Goal: Task Accomplishment & Management: Manage account settings

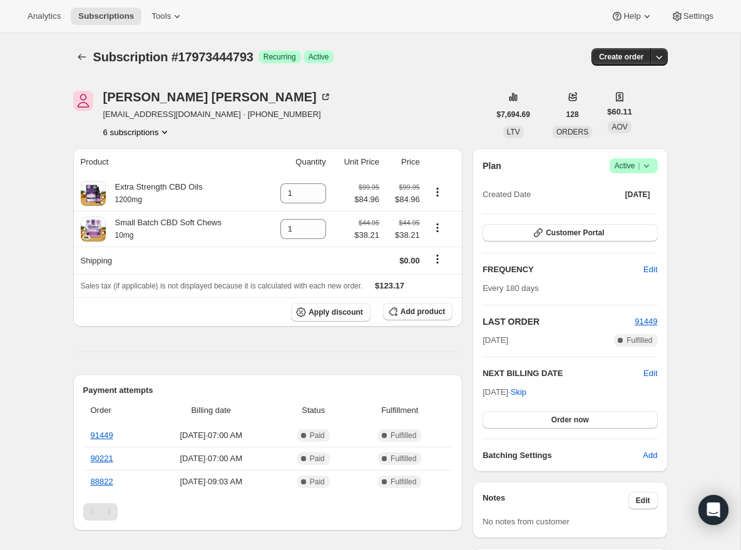
click at [141, 136] on button "6 subscriptions" at bounding box center [137, 132] width 68 height 13
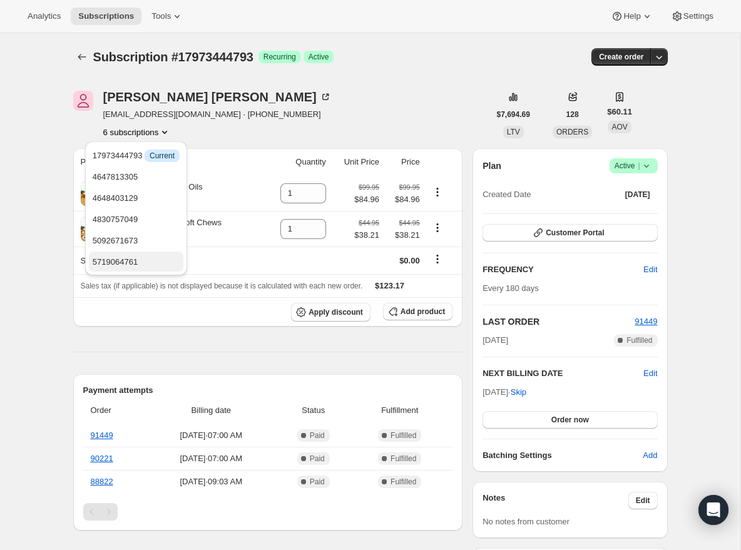
click at [124, 268] on span "5719064761" at bounding box center [136, 262] width 87 height 13
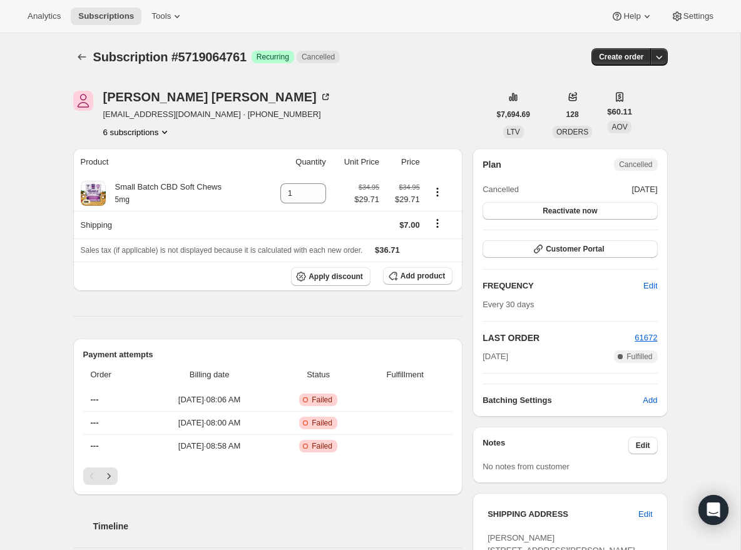
click at [155, 134] on button "6 subscriptions" at bounding box center [137, 132] width 68 height 13
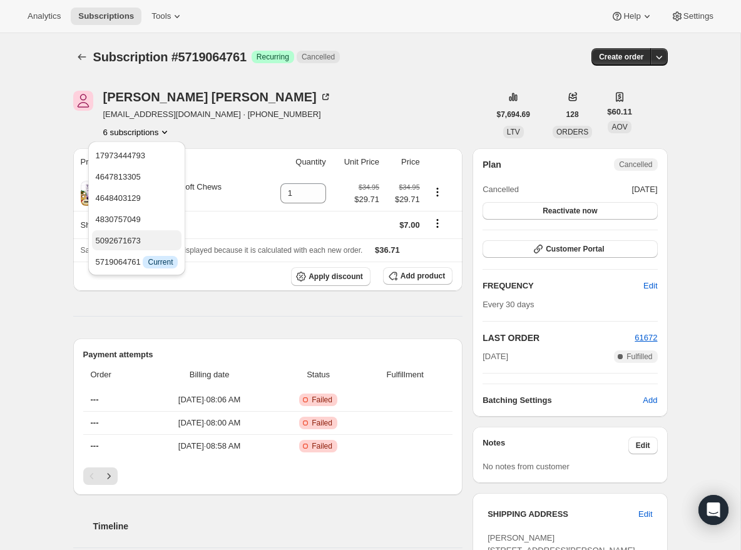
click at [135, 243] on span "5092671673" at bounding box center [118, 240] width 45 height 9
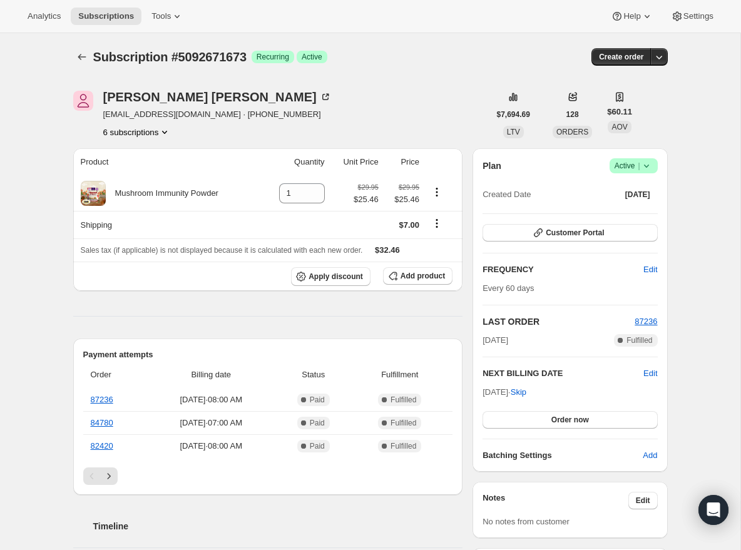
click at [155, 131] on button "6 subscriptions" at bounding box center [137, 132] width 68 height 13
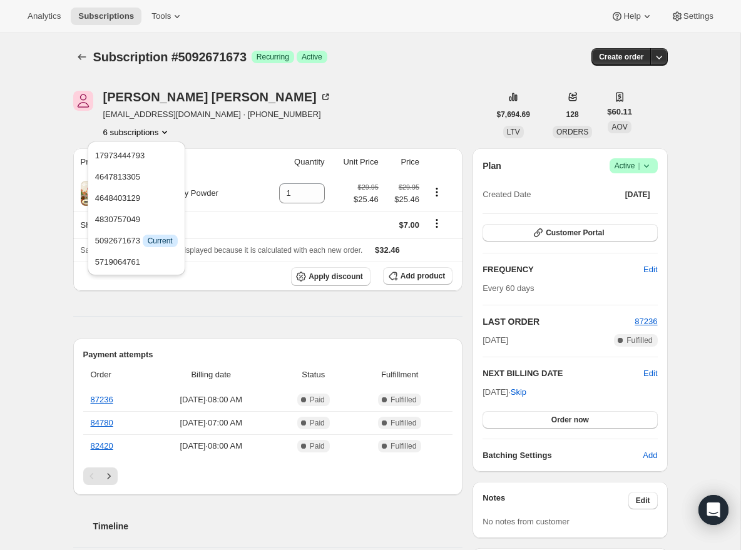
click at [317, 99] on div "[PERSON_NAME] [EMAIL_ADDRESS][DOMAIN_NAME] · [PHONE_NUMBER] 6 subscriptions" at bounding box center [281, 115] width 416 height 48
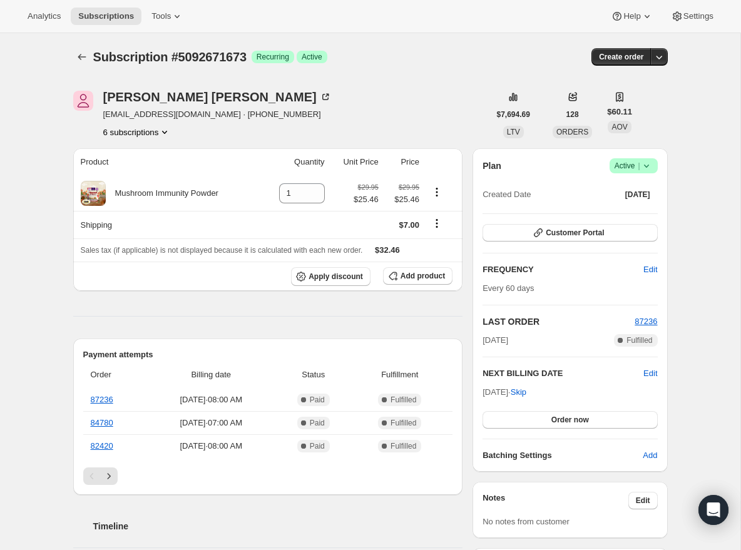
click at [125, 129] on button "6 subscriptions" at bounding box center [137, 132] width 68 height 13
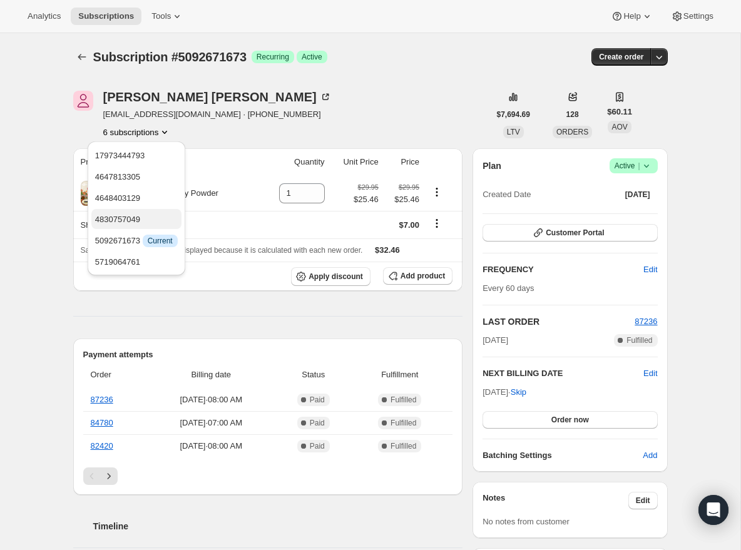
click at [131, 219] on span "4830757049" at bounding box center [117, 219] width 45 height 9
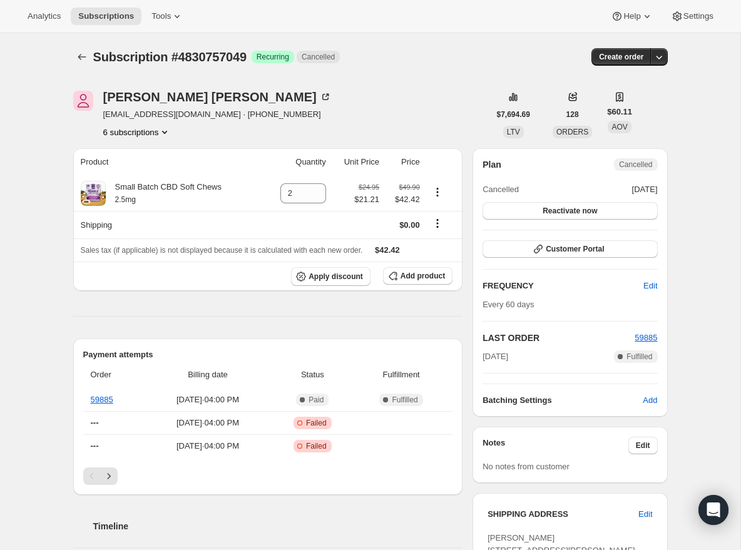
click at [138, 130] on button "6 subscriptions" at bounding box center [137, 132] width 68 height 13
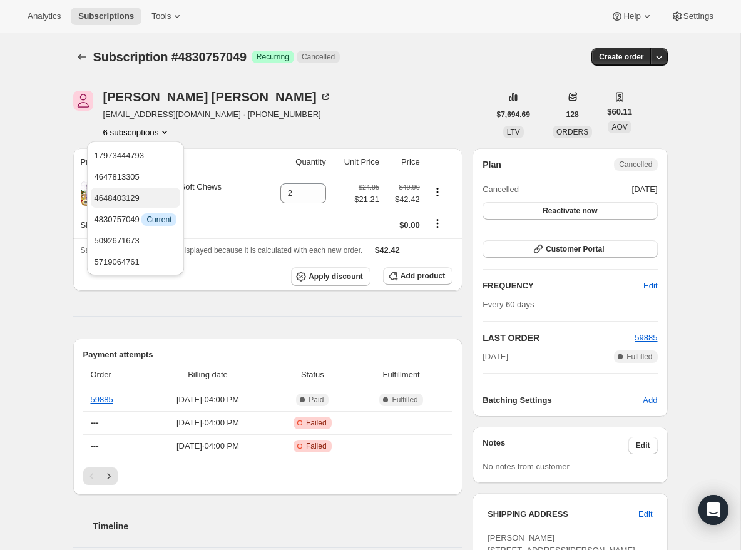
click at [128, 201] on span "4648403129" at bounding box center [116, 197] width 45 height 9
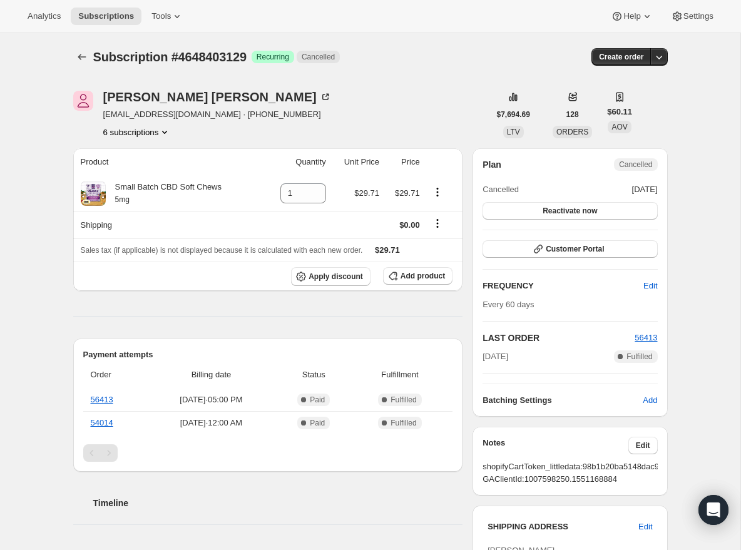
click at [128, 131] on button "6 subscriptions" at bounding box center [137, 132] width 68 height 13
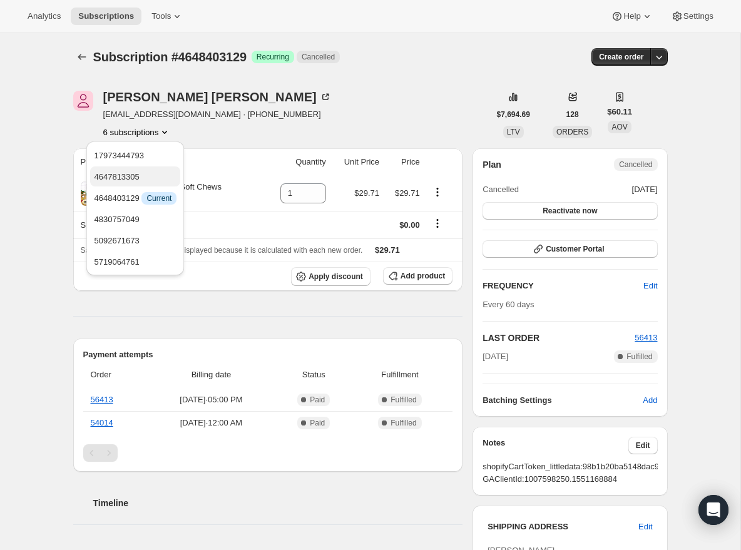
click at [135, 181] on span "4647813305" at bounding box center [116, 176] width 45 height 9
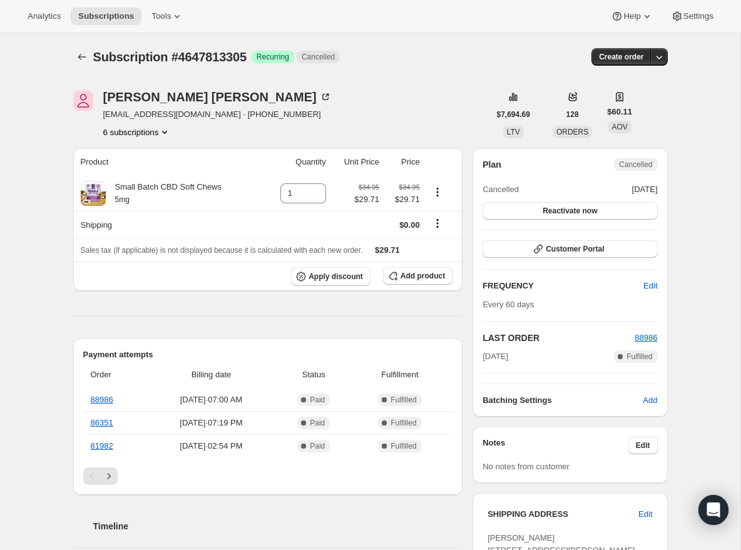
click at [127, 136] on button "6 subscriptions" at bounding box center [137, 132] width 68 height 13
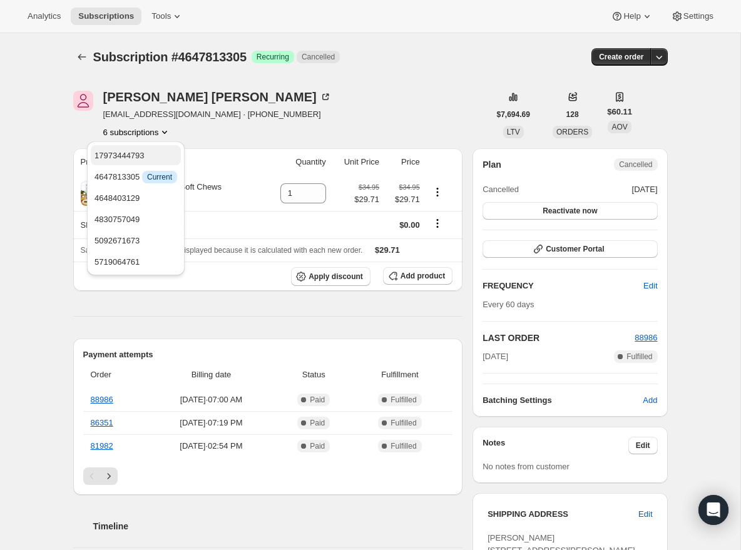
click at [136, 156] on span "17973444793" at bounding box center [119, 155] width 50 height 9
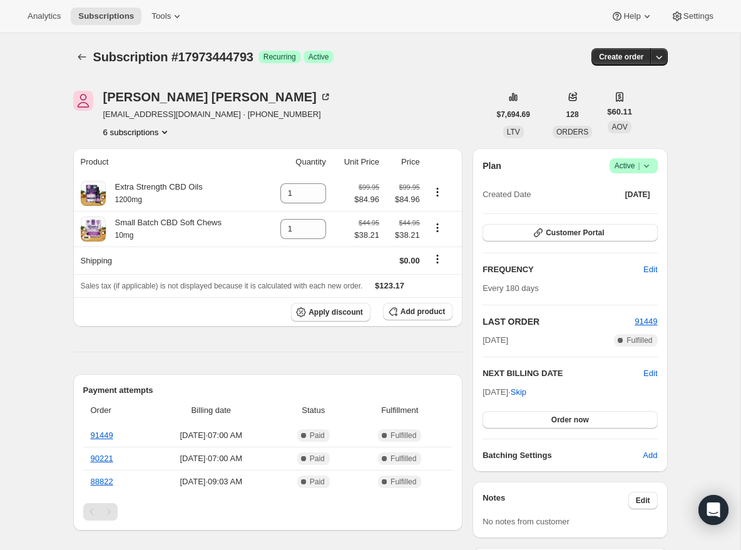
click at [136, 130] on button "6 subscriptions" at bounding box center [137, 132] width 68 height 13
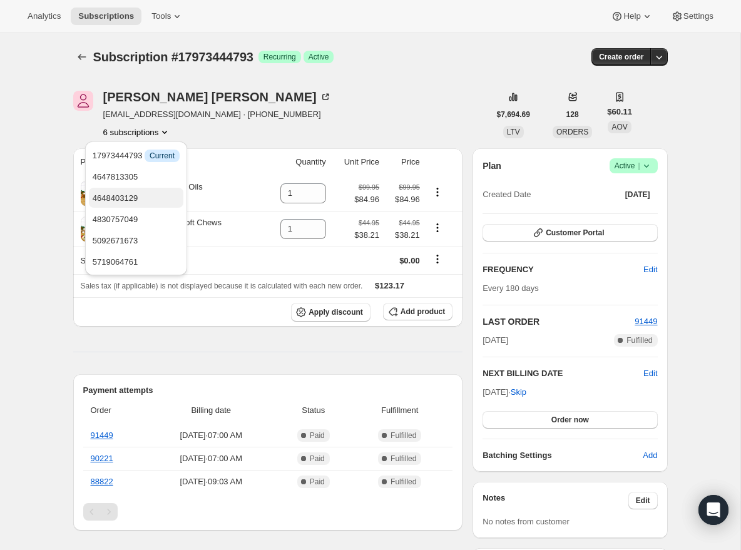
click at [148, 197] on span "4648403129" at bounding box center [136, 198] width 87 height 13
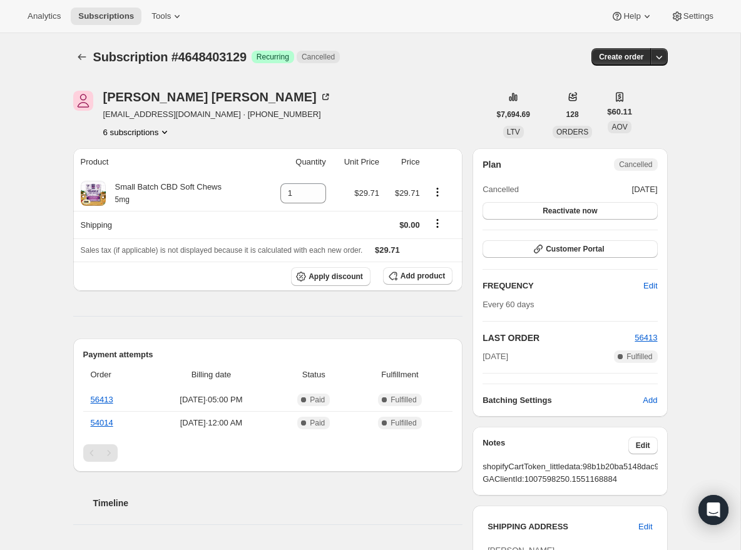
click at [140, 131] on button "6 subscriptions" at bounding box center [137, 132] width 68 height 13
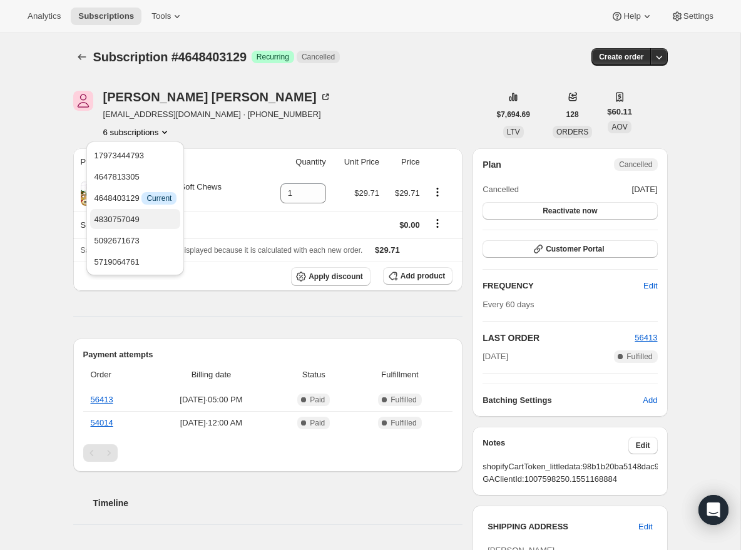
click at [136, 213] on span "4830757049" at bounding box center [135, 219] width 83 height 13
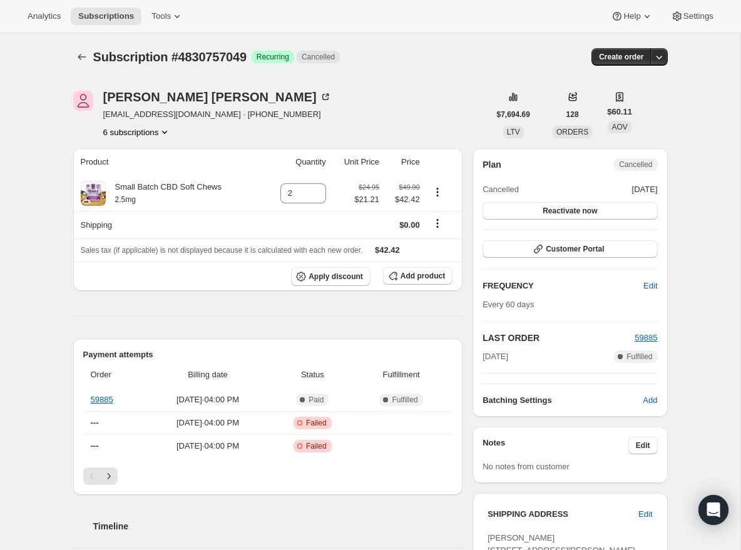
click at [125, 130] on button "6 subscriptions" at bounding box center [137, 132] width 68 height 13
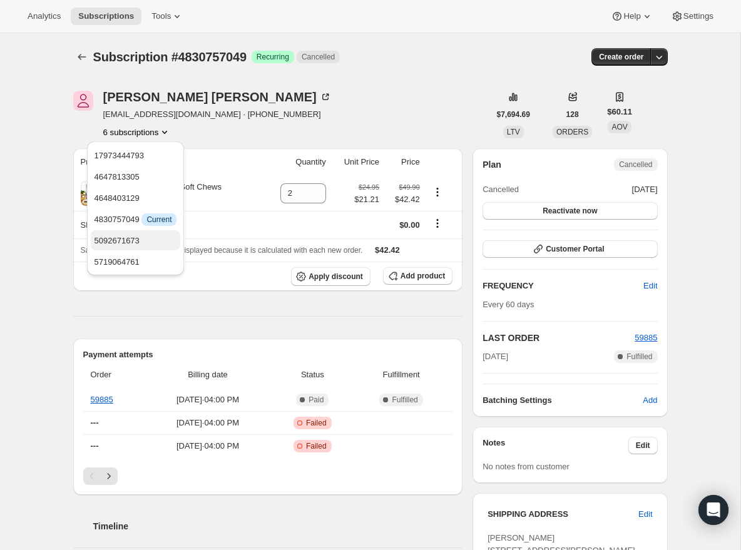
click at [131, 245] on span "5092671673" at bounding box center [135, 241] width 83 height 13
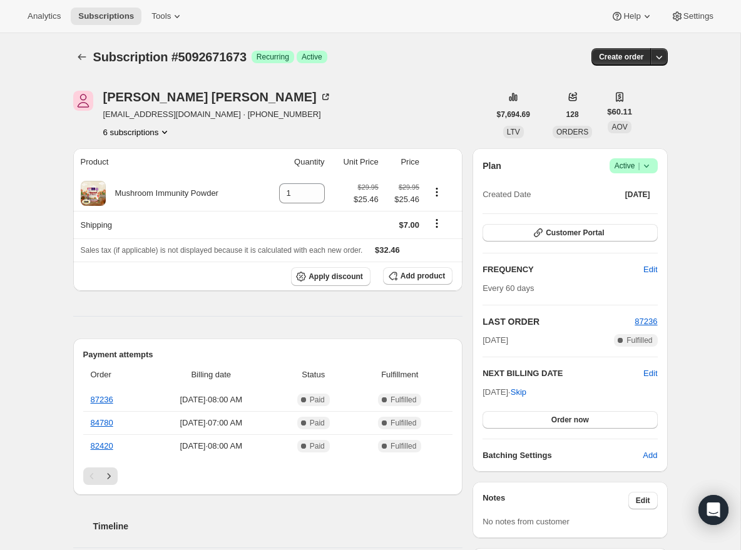
click at [138, 131] on button "6 subscriptions" at bounding box center [137, 132] width 68 height 13
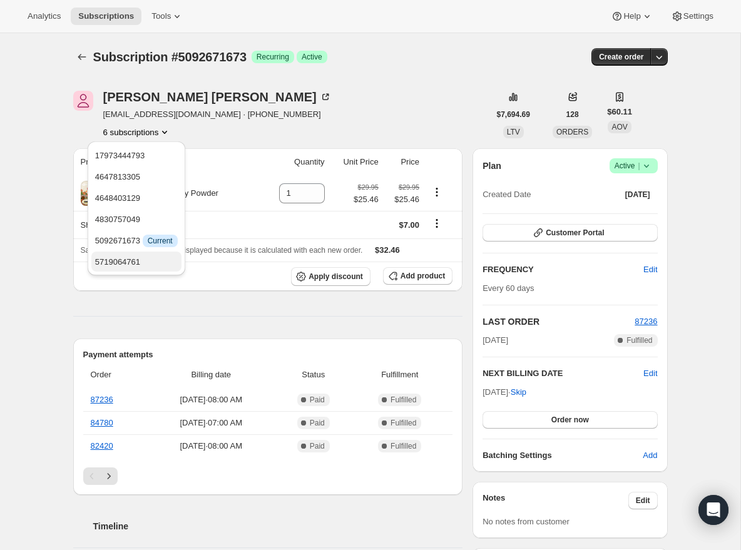
click at [122, 264] on span "5719064761" at bounding box center [117, 261] width 45 height 9
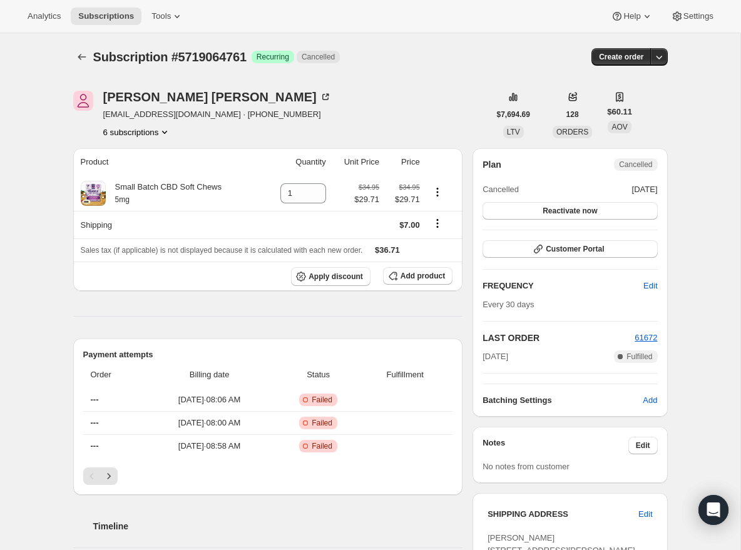
click at [126, 128] on button "6 subscriptions" at bounding box center [137, 132] width 68 height 13
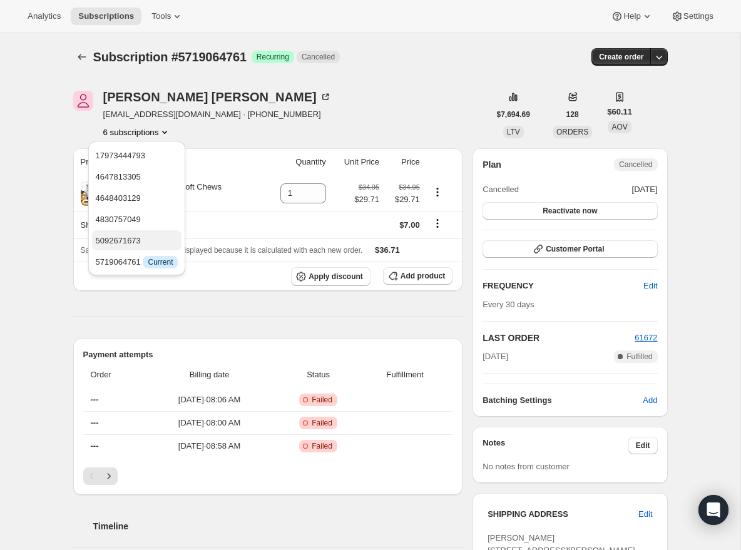
click at [128, 238] on span "5092671673" at bounding box center [118, 240] width 45 height 9
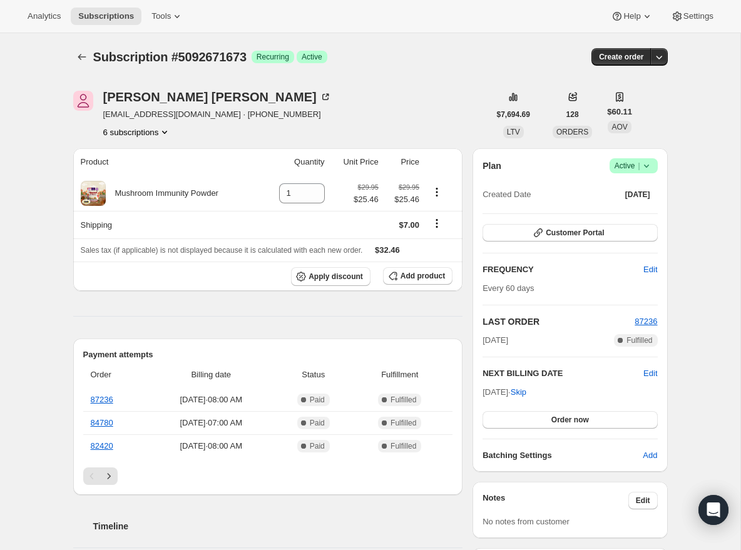
click at [138, 126] on button "6 subscriptions" at bounding box center [137, 132] width 68 height 13
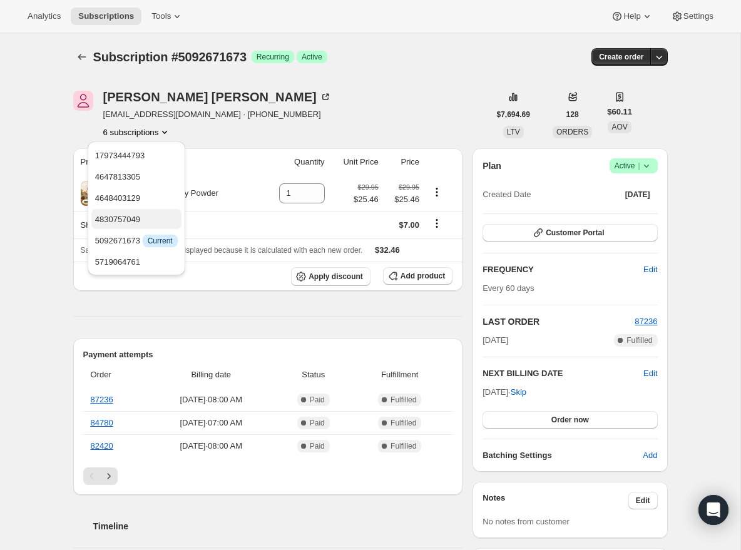
click at [132, 222] on span "4830757049" at bounding box center [117, 219] width 45 height 9
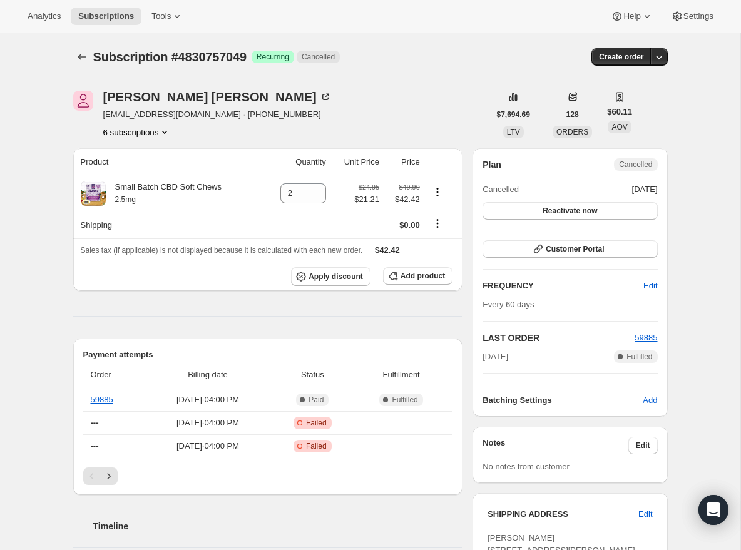
click at [131, 136] on button "6 subscriptions" at bounding box center [137, 132] width 68 height 13
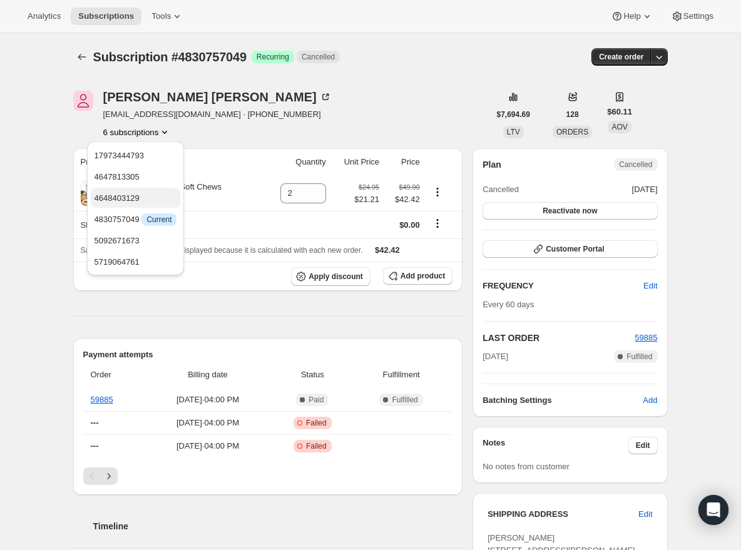
click at [130, 200] on span "4648403129" at bounding box center [116, 197] width 45 height 9
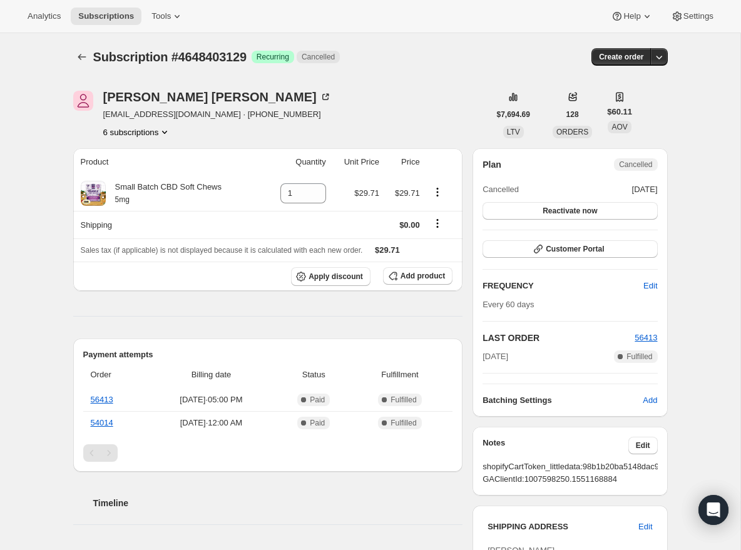
click at [138, 129] on button "6 subscriptions" at bounding box center [137, 132] width 68 height 13
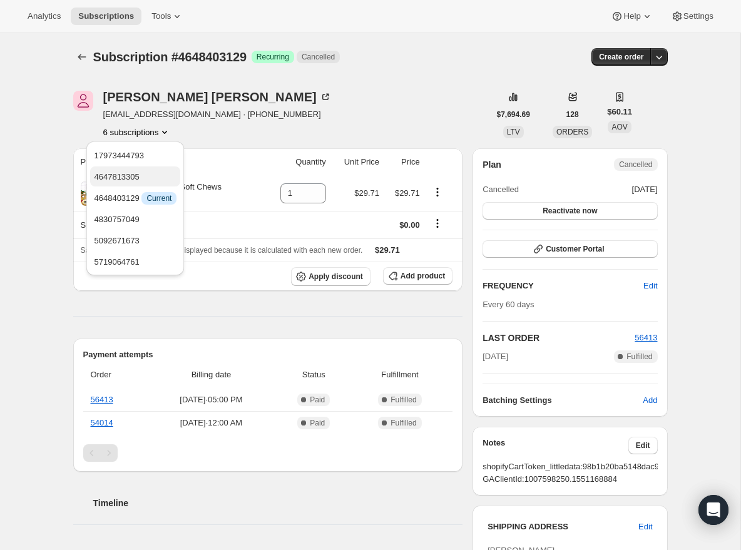
click at [137, 183] on button "4647813305" at bounding box center [135, 176] width 90 height 20
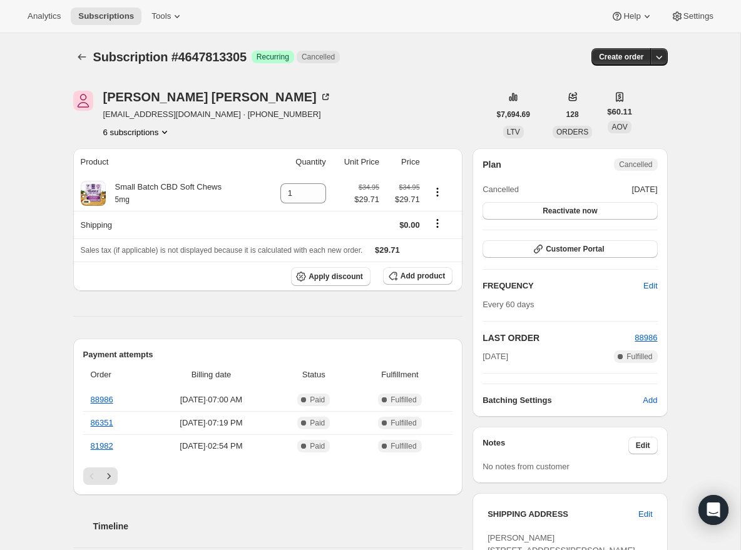
click at [143, 131] on button "6 subscriptions" at bounding box center [137, 132] width 68 height 13
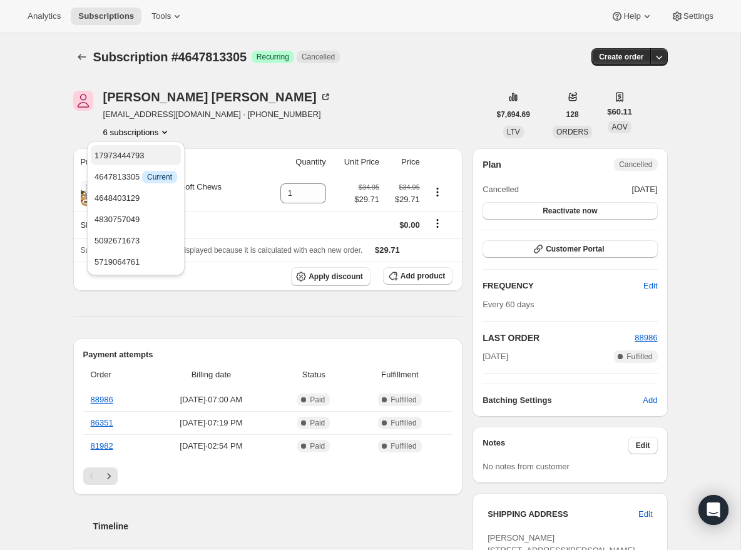
click at [140, 158] on span "17973444793" at bounding box center [119, 155] width 50 height 9
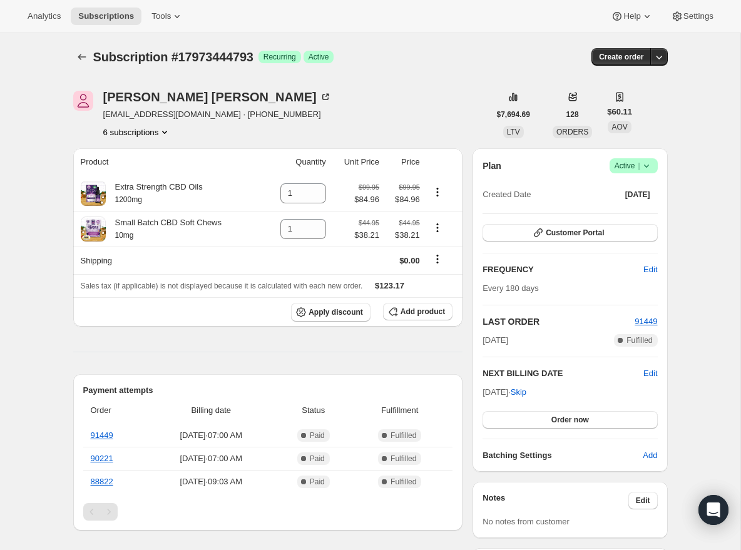
click at [104, 131] on button "6 subscriptions" at bounding box center [137, 132] width 68 height 13
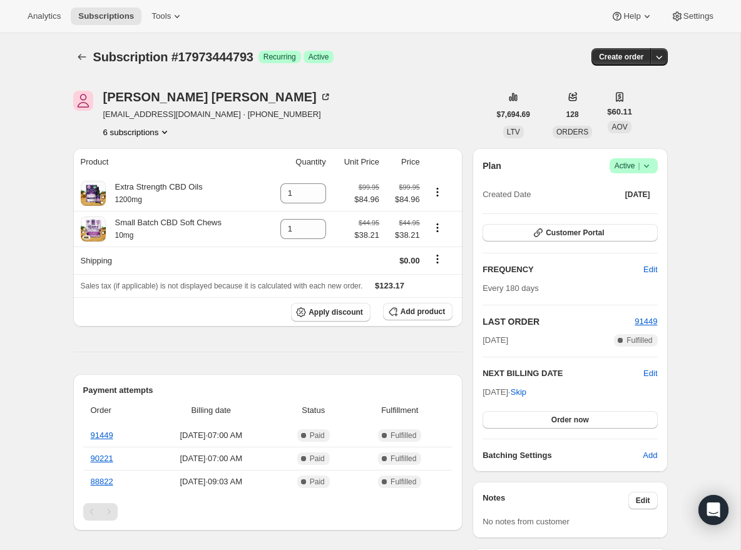
click at [161, 135] on button "6 subscriptions" at bounding box center [137, 132] width 68 height 13
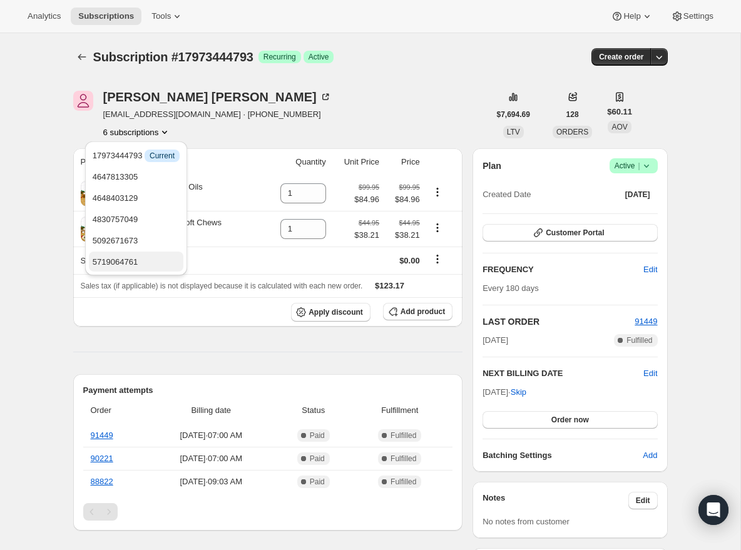
click at [141, 258] on span "5719064761" at bounding box center [136, 262] width 87 height 13
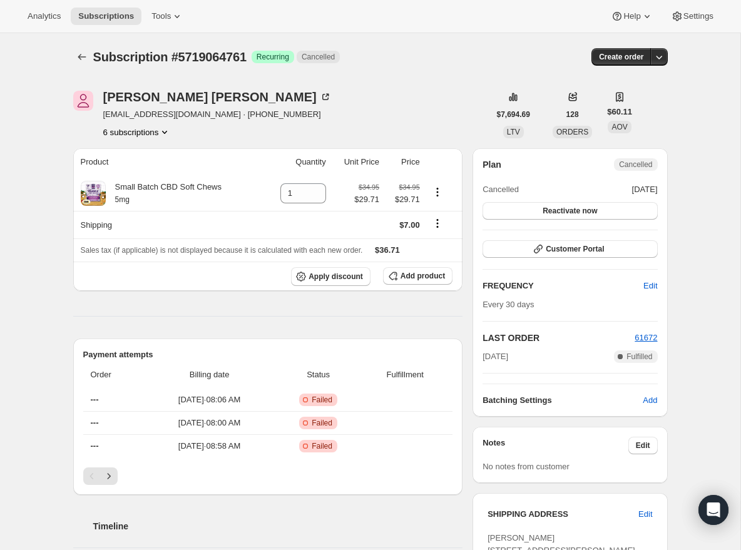
click at [145, 132] on button "6 subscriptions" at bounding box center [137, 132] width 68 height 13
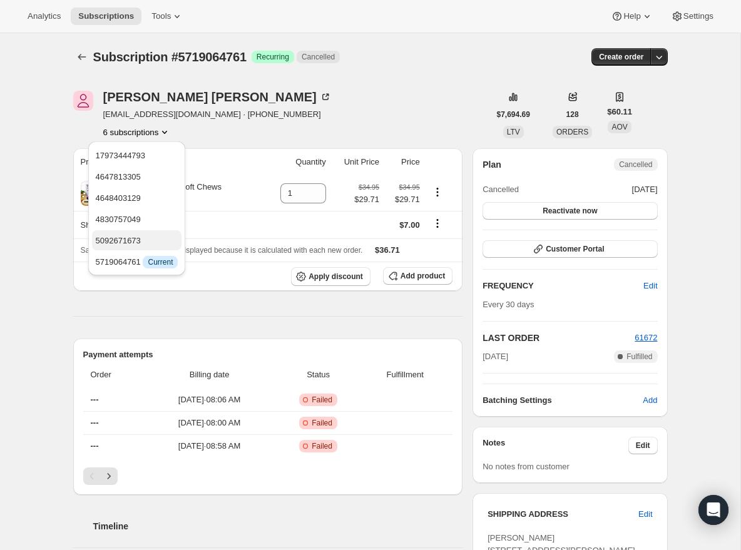
click at [142, 246] on span "5092671673" at bounding box center [137, 241] width 83 height 13
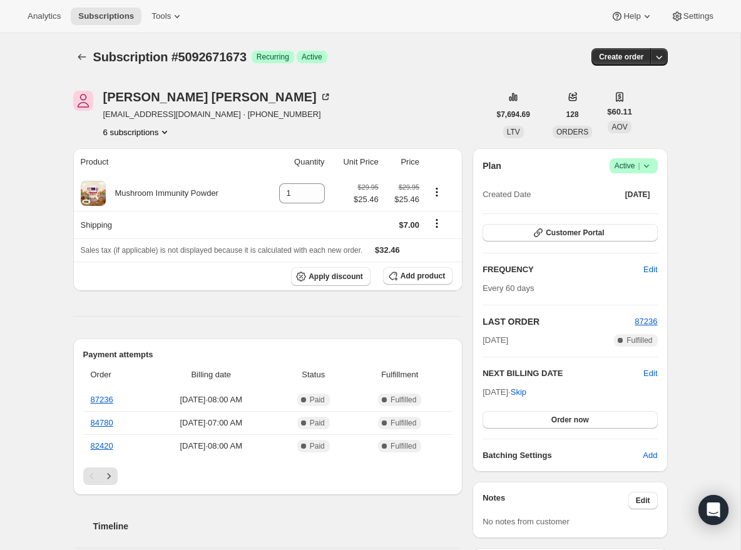
click at [158, 133] on button "6 subscriptions" at bounding box center [137, 132] width 68 height 13
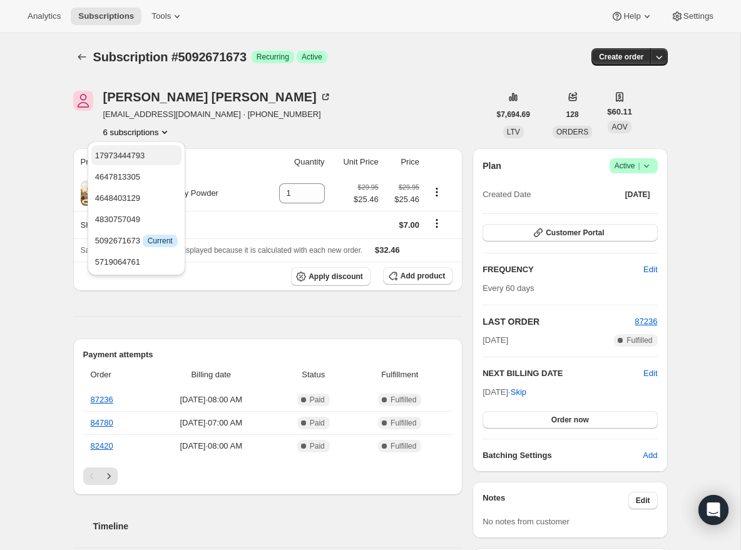
click at [142, 159] on span "17973444793" at bounding box center [120, 155] width 50 height 9
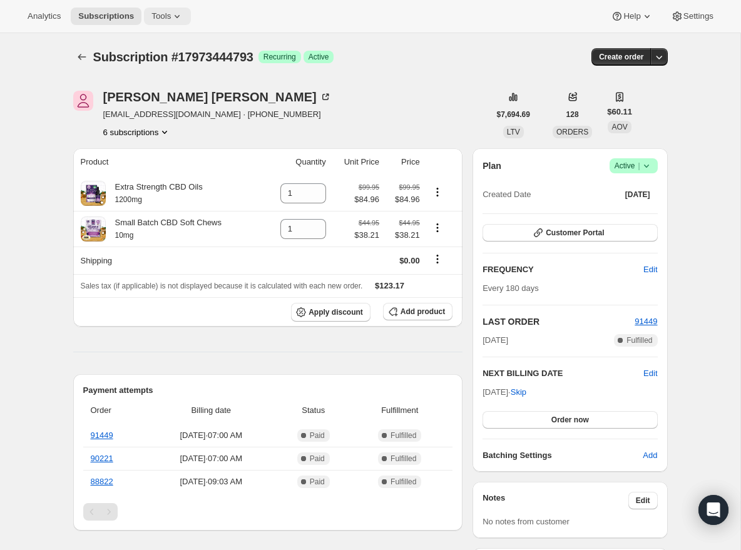
click at [160, 19] on span "Tools" at bounding box center [160, 16] width 19 height 10
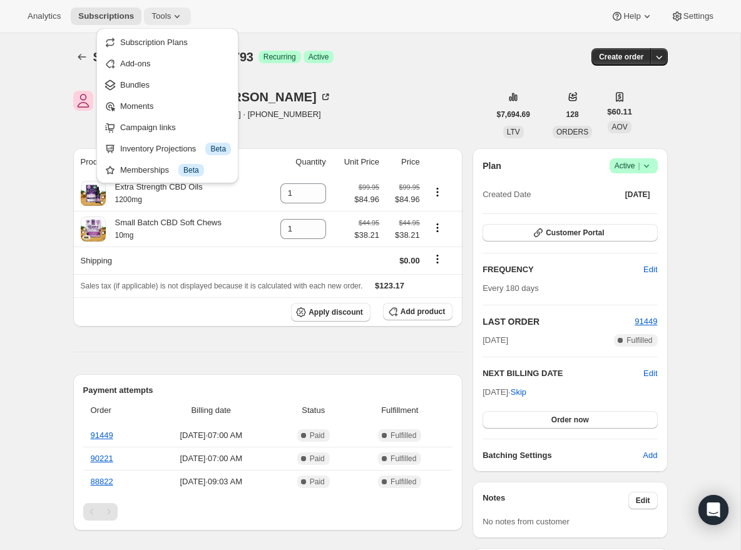
click at [171, 14] on span "Tools" at bounding box center [160, 16] width 19 height 10
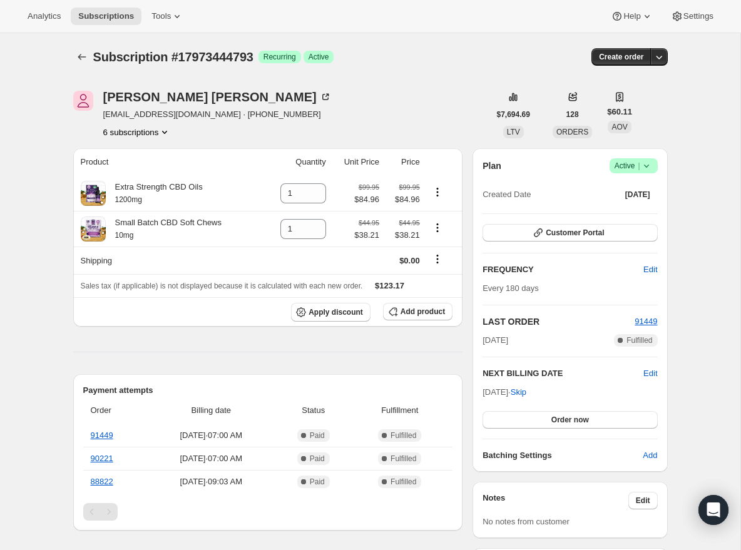
click at [168, 126] on icon "Product actions" at bounding box center [164, 132] width 13 height 13
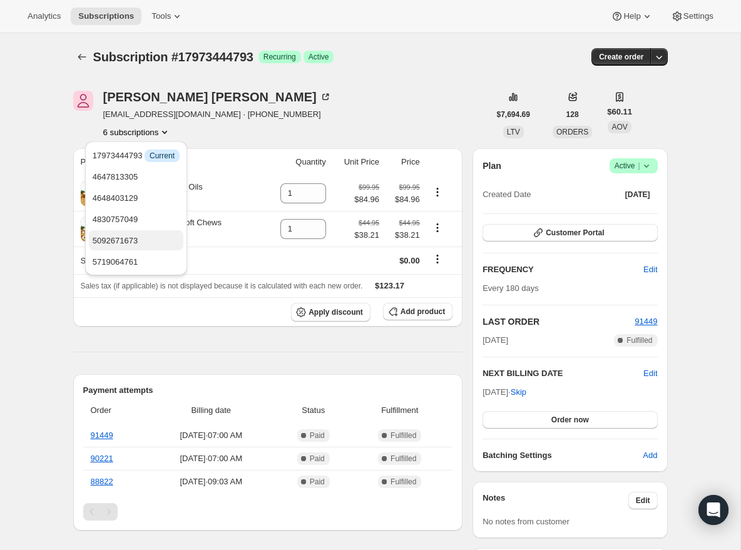
click at [122, 242] on span "5092671673" at bounding box center [115, 240] width 45 height 9
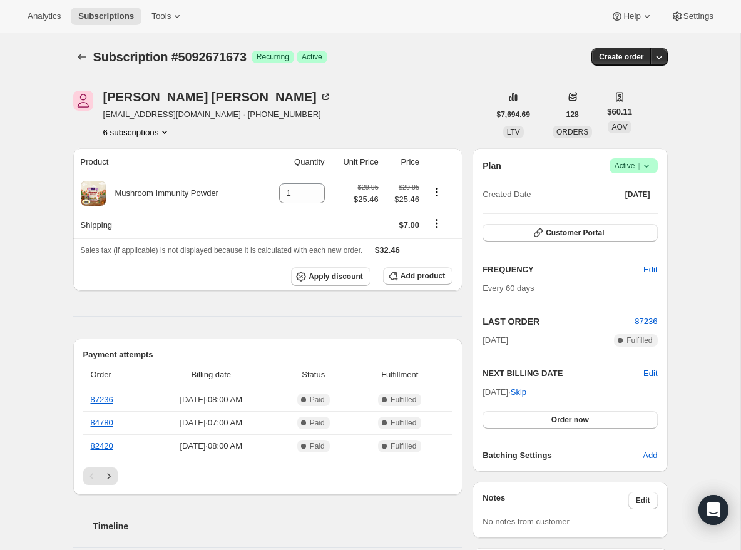
click at [648, 168] on icon at bounding box center [646, 166] width 13 height 13
click at [629, 214] on span "Cancel subscription" at bounding box center [629, 211] width 71 height 9
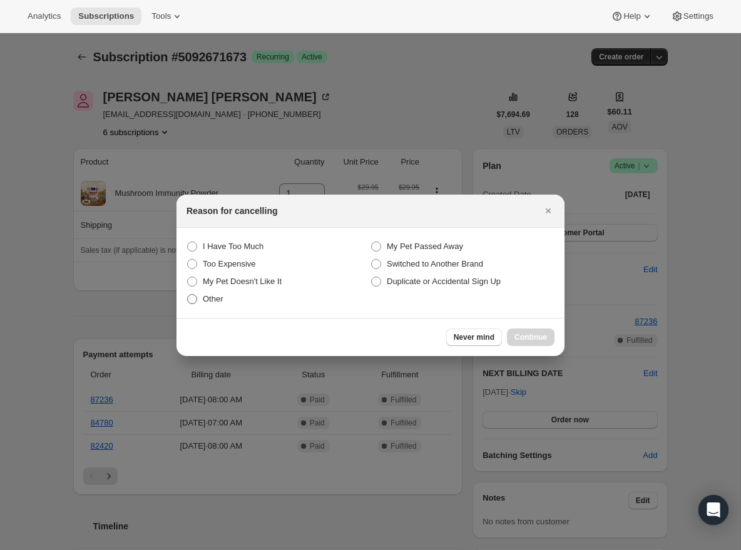
click at [203, 305] on label "Other" at bounding box center [278, 299] width 184 height 18
click at [188, 295] on input "Other" at bounding box center [187, 294] width 1 height 1
radio input "true"
click at [523, 339] on span "Continue" at bounding box center [530, 337] width 33 height 10
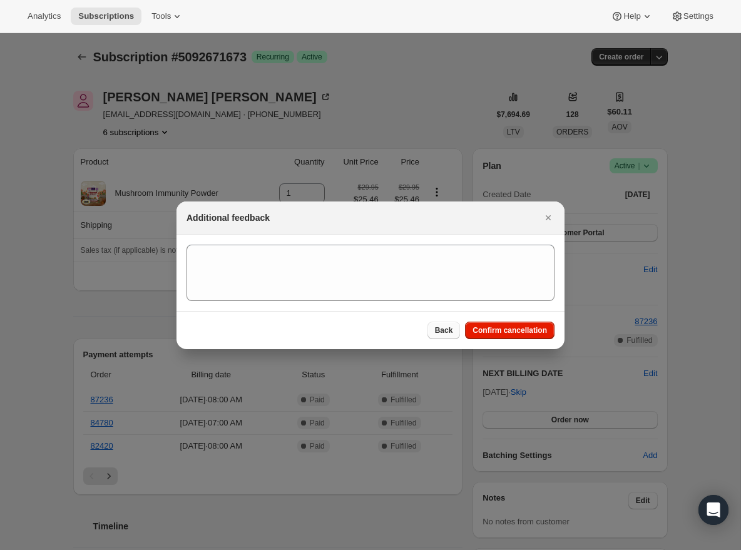
click at [449, 329] on span "Back" at bounding box center [444, 330] width 18 height 10
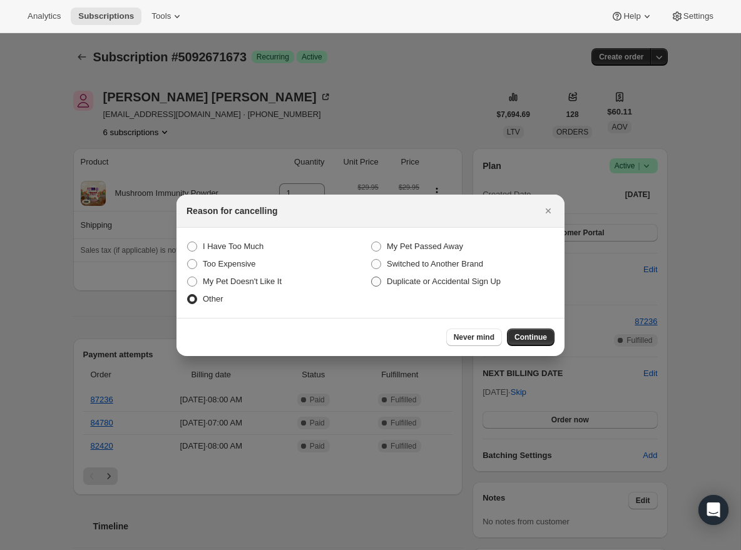
click at [432, 283] on span "Duplicate or Accidental Sign Up" at bounding box center [444, 281] width 114 height 9
click at [372, 277] on Accidental "Duplicate or Accidental Sign Up" at bounding box center [371, 277] width 1 height 1
radio Accidental "true"
radio input "false"
click at [524, 337] on span "Continue" at bounding box center [530, 337] width 33 height 10
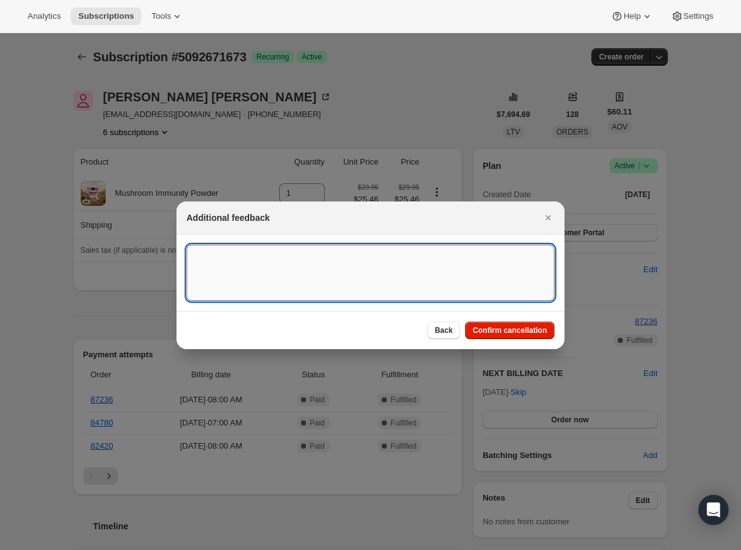
click at [400, 298] on textarea ":r1mt:" at bounding box center [370, 273] width 368 height 56
type textarea "Admin"
click at [482, 329] on span "Confirm cancellation" at bounding box center [509, 330] width 74 height 10
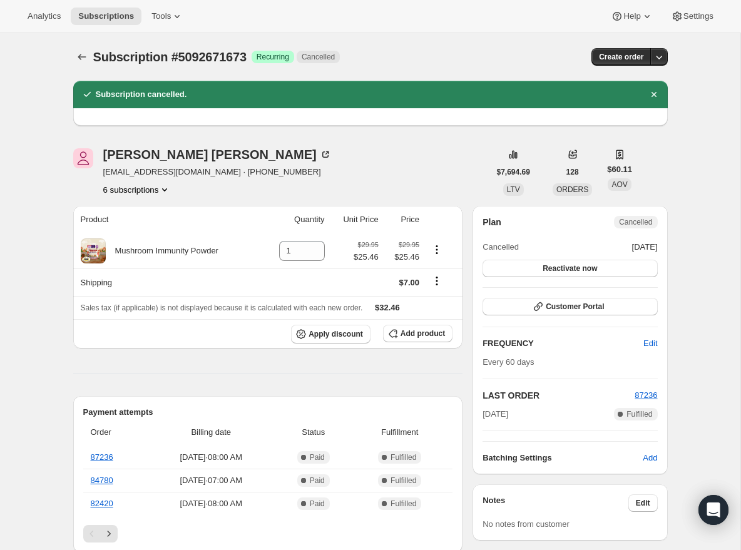
click at [160, 189] on button "6 subscriptions" at bounding box center [137, 189] width 68 height 13
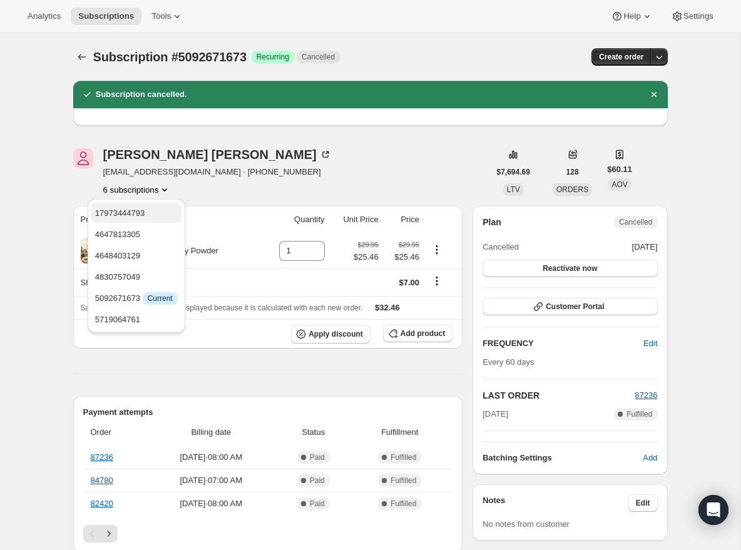
click at [142, 218] on span "17973444793" at bounding box center [136, 213] width 83 height 13
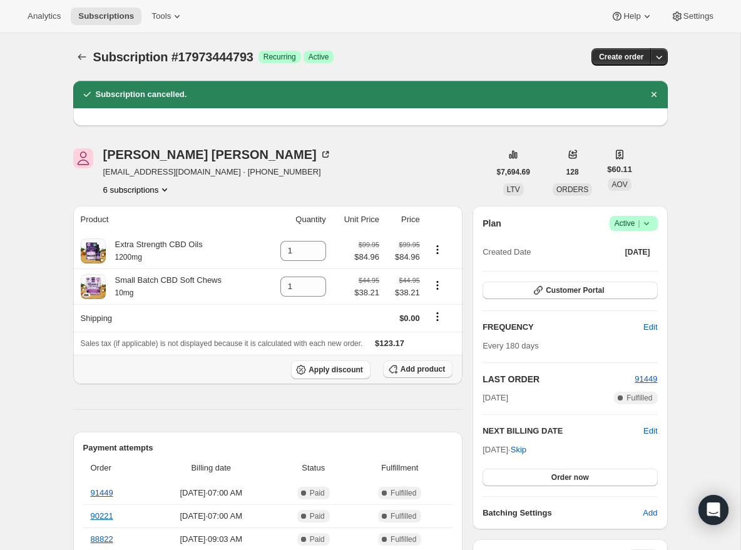
click at [397, 372] on icon "button" at bounding box center [393, 369] width 13 height 13
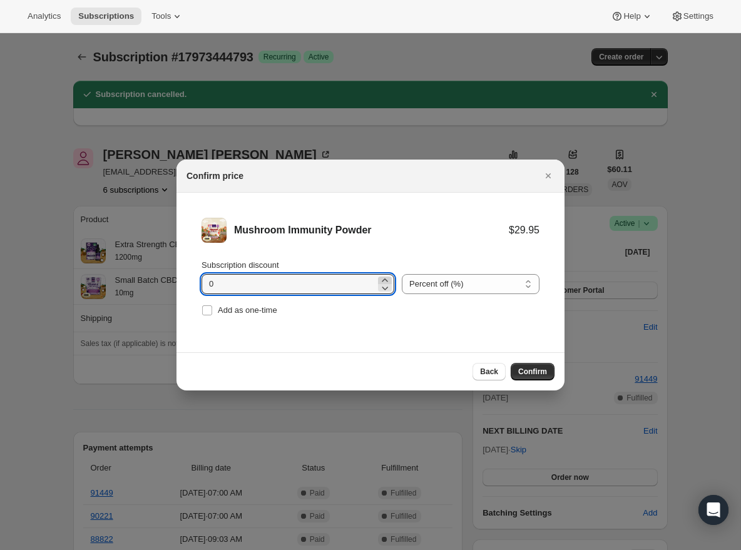
click at [382, 279] on icon ":r1tn:" at bounding box center [385, 279] width 6 height 3
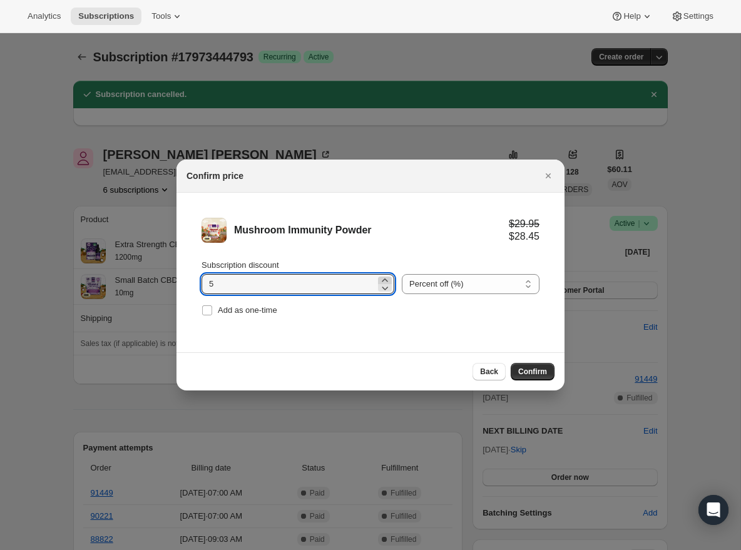
click at [382, 279] on icon ":r1tn:" at bounding box center [385, 279] width 6 height 3
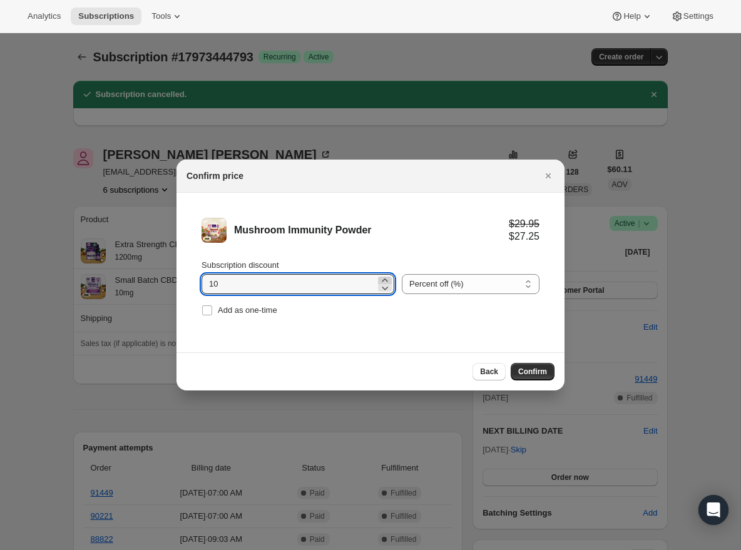
click at [382, 279] on icon ":r1tn:" at bounding box center [385, 279] width 6 height 3
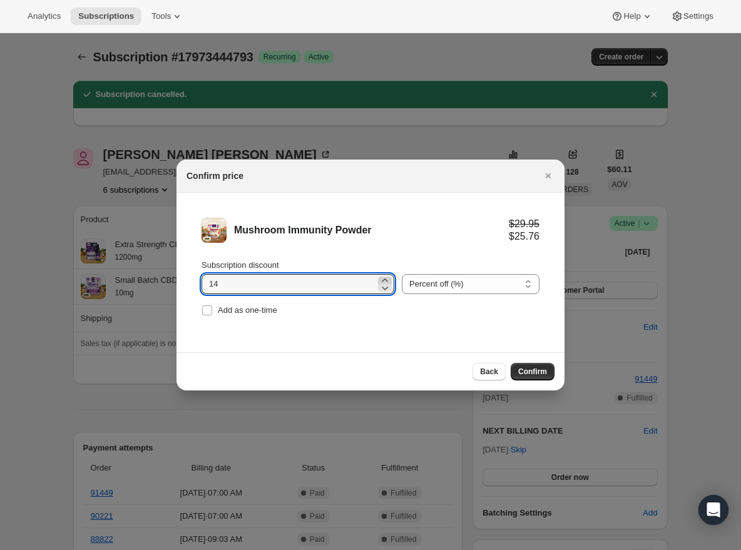
type input "15"
click at [534, 376] on span "Confirm" at bounding box center [532, 372] width 29 height 10
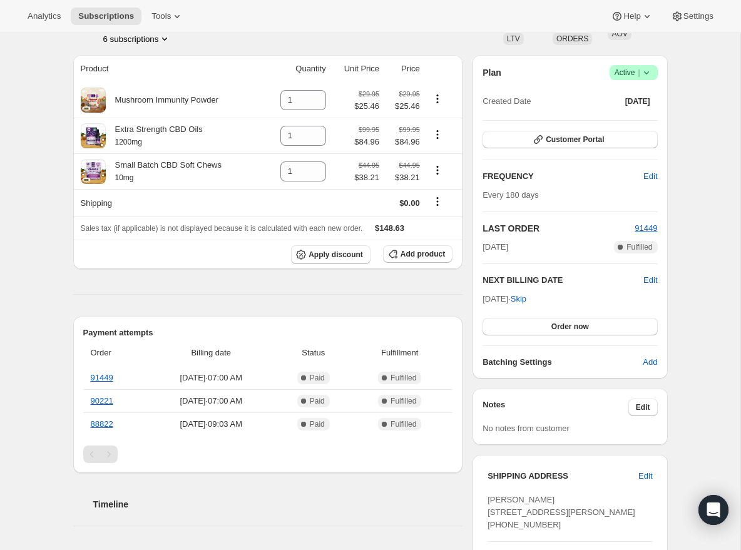
scroll to position [156, 0]
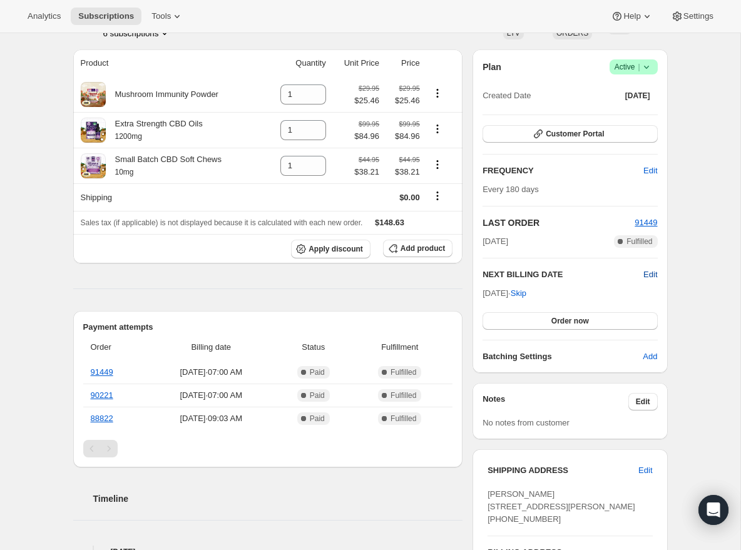
click at [652, 273] on span "Edit" at bounding box center [650, 274] width 14 height 13
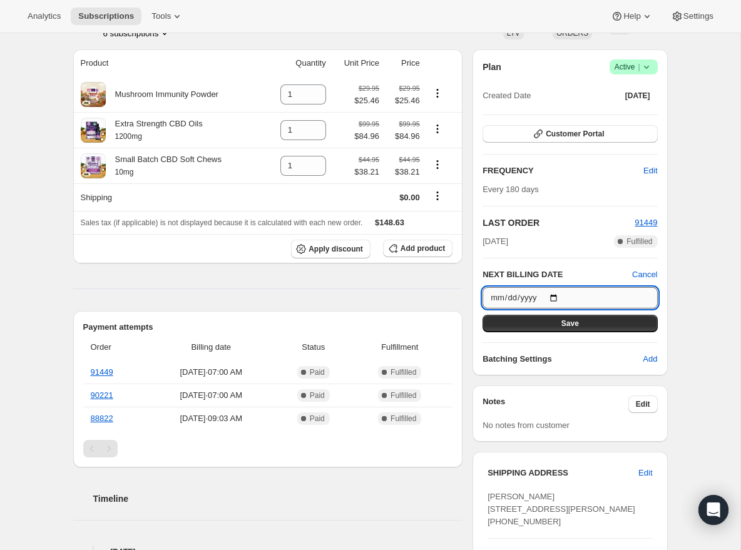
click at [563, 294] on input "[DATE]" at bounding box center [569, 297] width 175 height 21
type input "[DATE]"
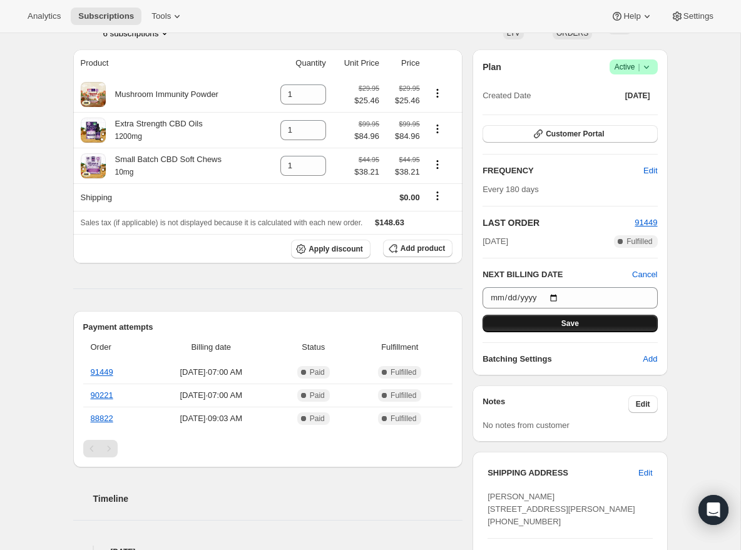
click at [613, 325] on button "Save" at bounding box center [569, 324] width 175 height 18
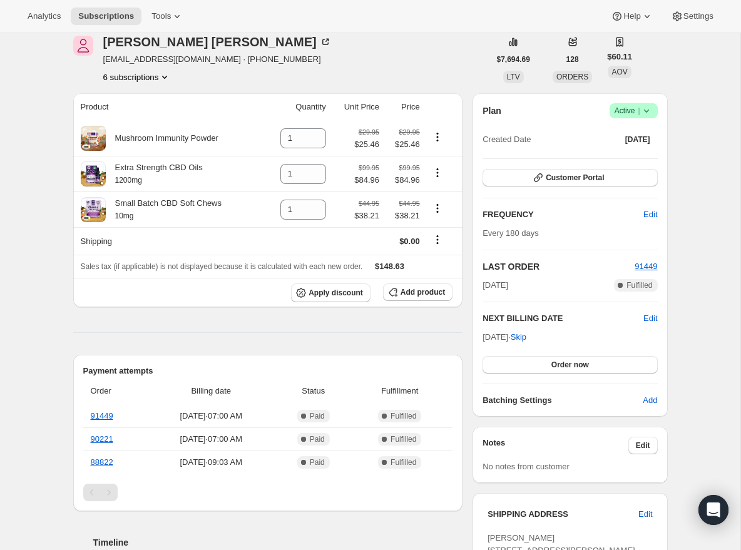
scroll to position [0, 0]
